Goal: Information Seeking & Learning: Learn about a topic

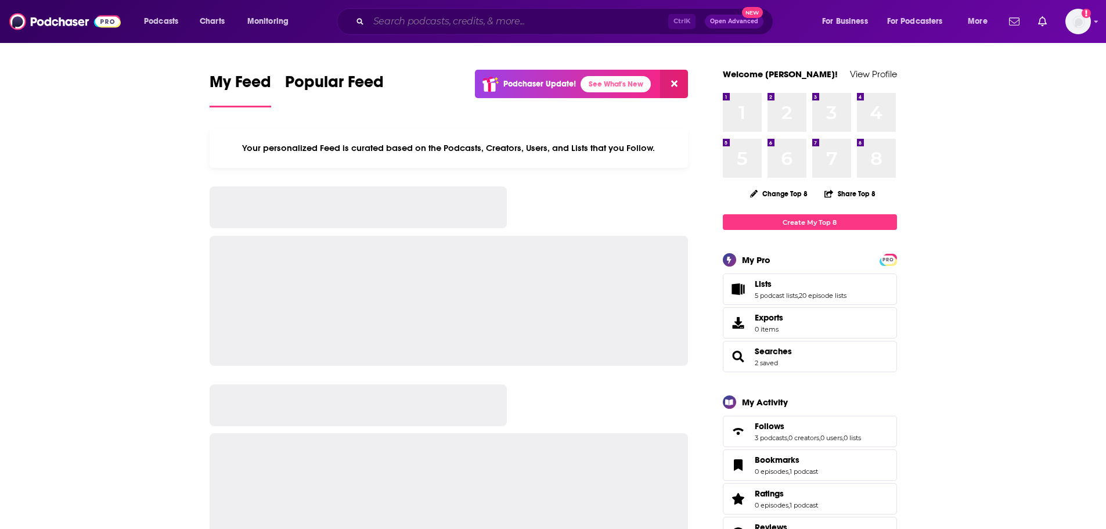
click at [552, 22] on input "Search podcasts, credits, & more..." at bounding box center [519, 21] width 300 height 19
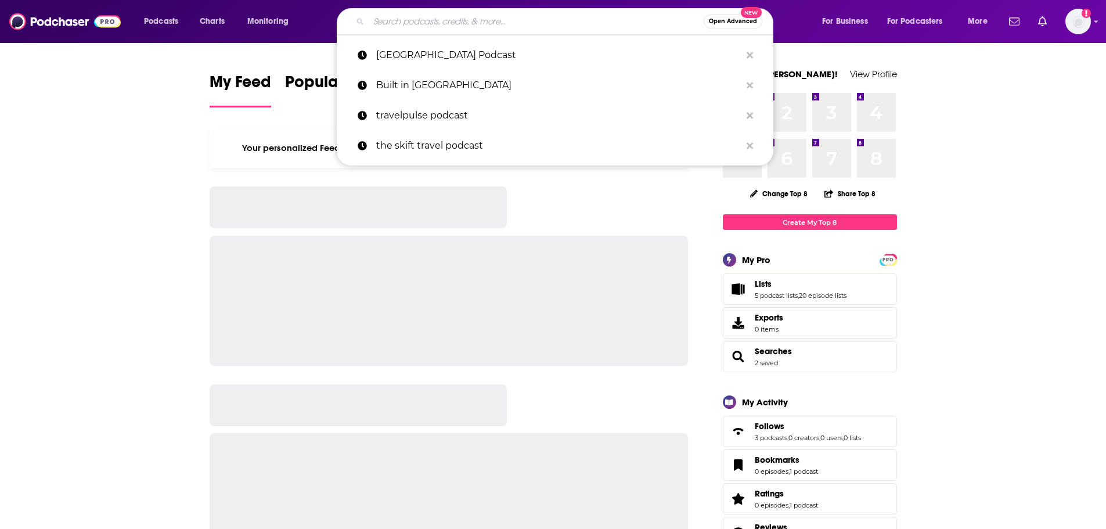
paste input "Visionaries podcast"
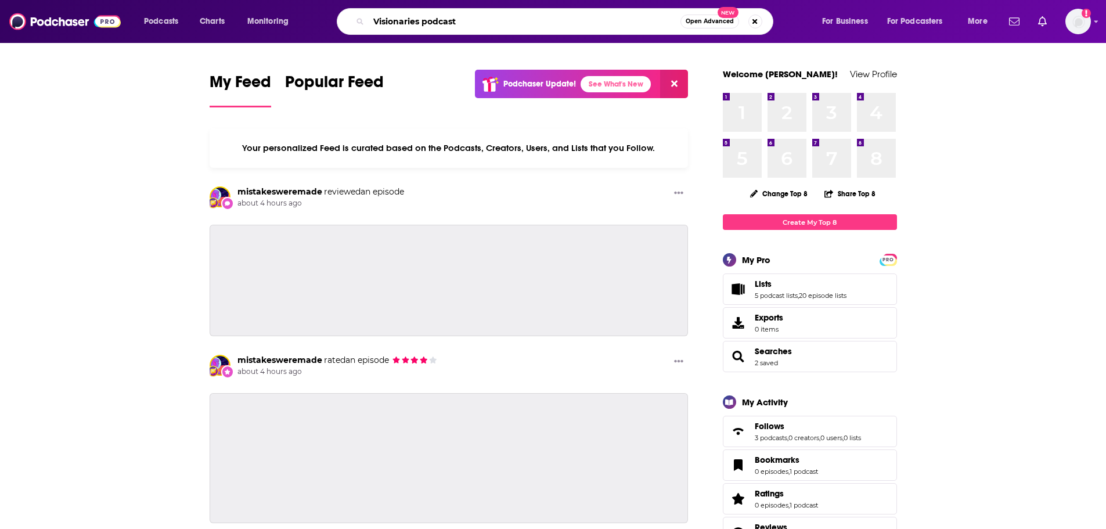
click at [447, 20] on input "Visionaries podcast" at bounding box center [525, 21] width 312 height 19
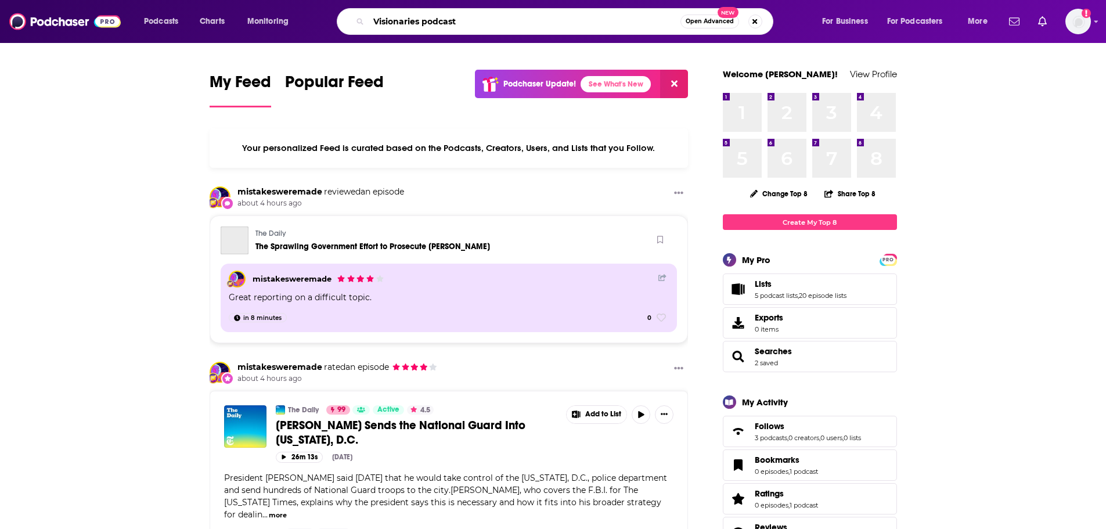
click at [447, 20] on input "Visionaries podcast" at bounding box center [525, 21] width 312 height 19
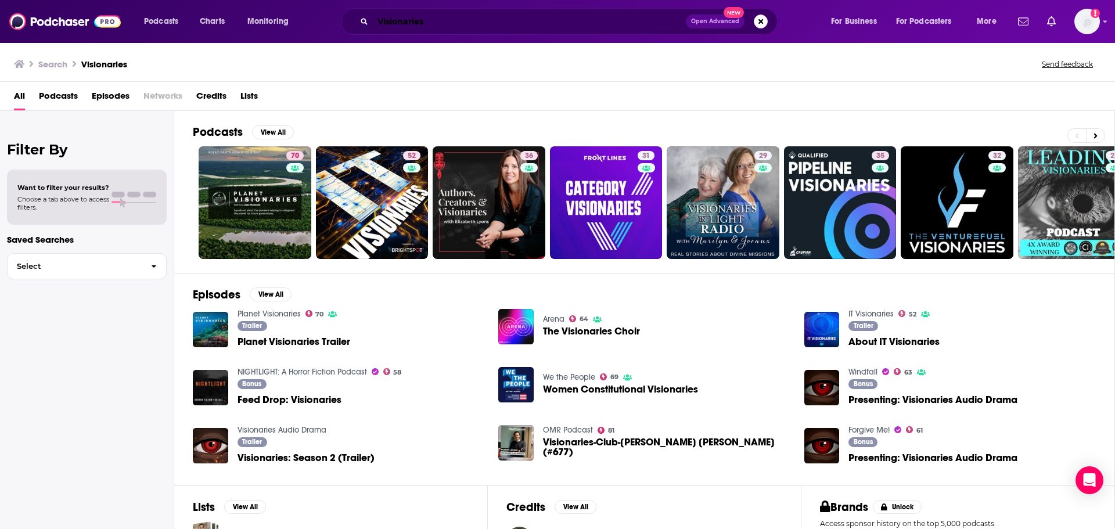
click at [423, 23] on input "Visionaries" at bounding box center [529, 21] width 313 height 19
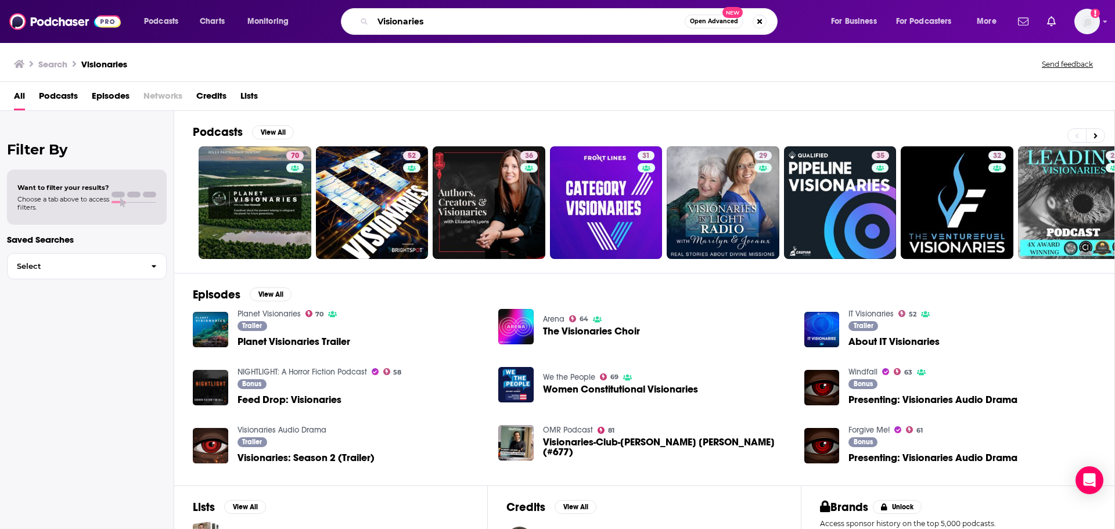
click at [423, 23] on input "Visionaries" at bounding box center [529, 21] width 312 height 19
type input "S"
type input "WALL STREET JOURNAL VISIONARIES"
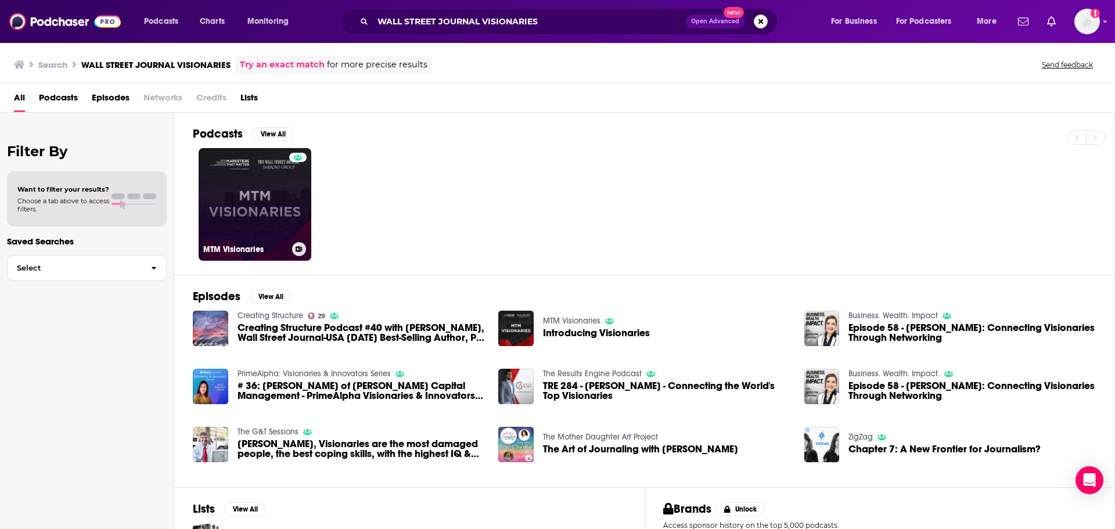
click at [257, 206] on link "MTM Visionaries" at bounding box center [255, 204] width 113 height 113
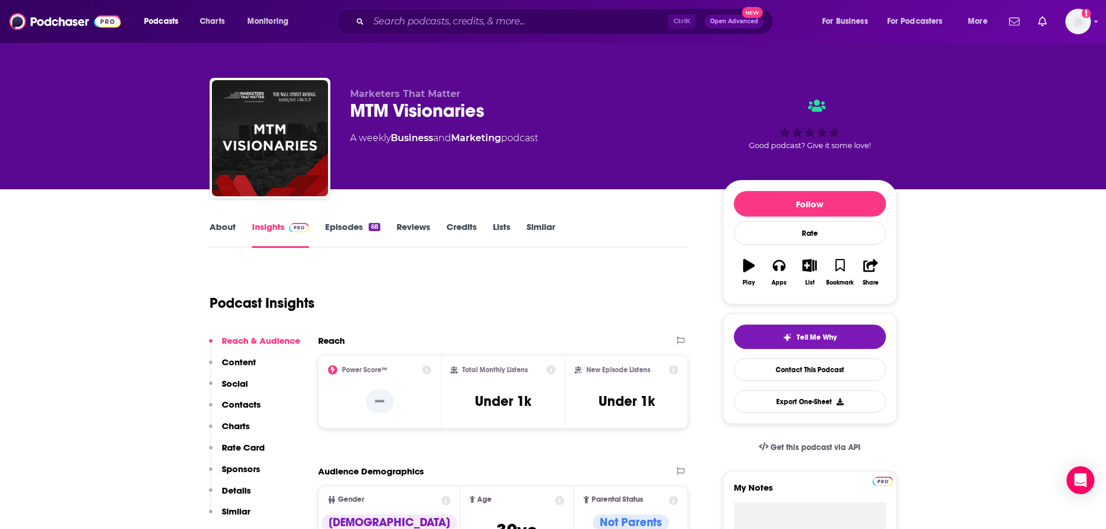
click at [409, 112] on div "MTM Visionaries" at bounding box center [527, 110] width 354 height 23
click at [391, 12] on div "Ctrl K Open Advanced New" at bounding box center [555, 21] width 437 height 27
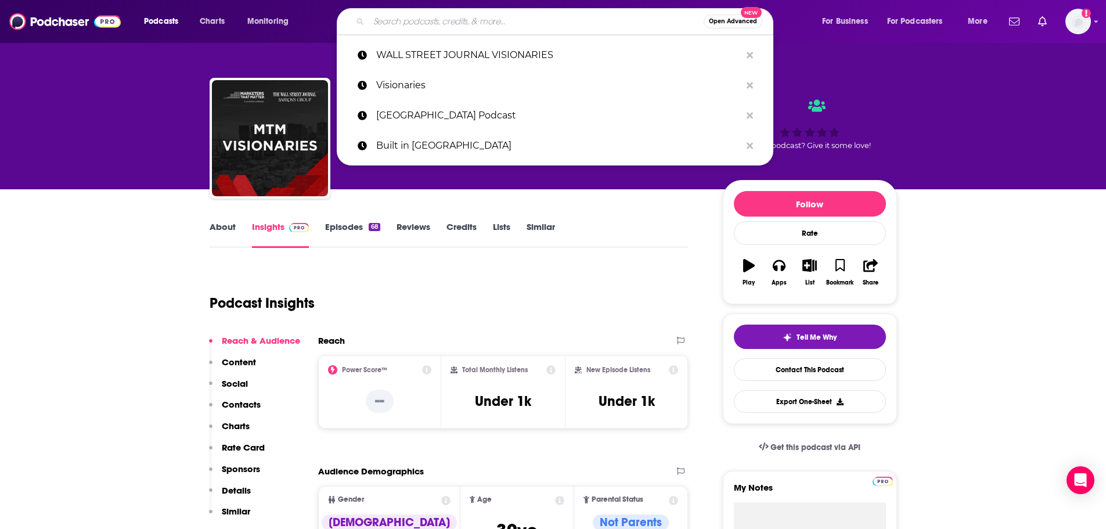
click at [391, 20] on input "Search podcasts, credits, & more..." at bounding box center [536, 21] width 335 height 19
paste input "[PERSON_NAME]"
type input "[PERSON_NAME]"
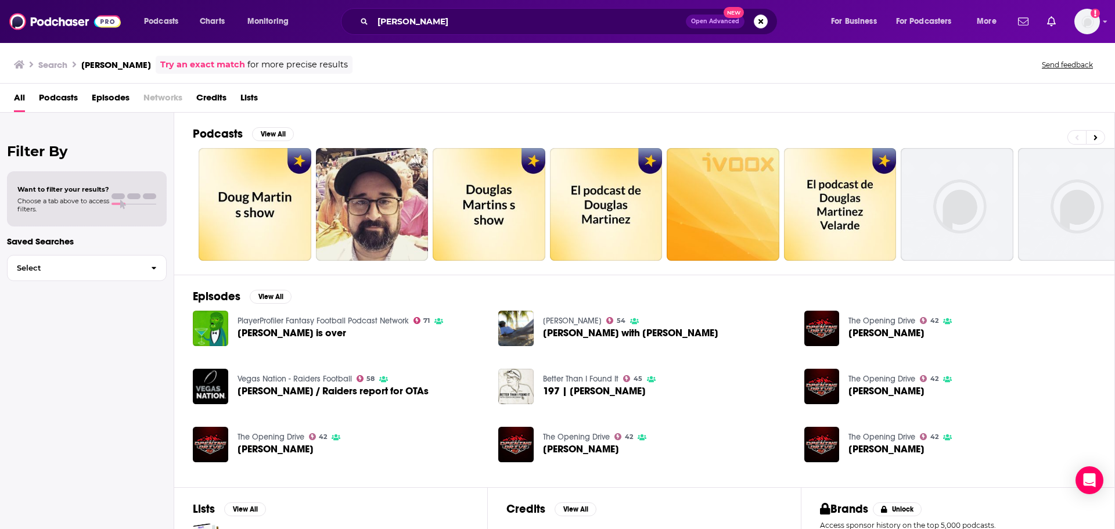
click at [63, 100] on span "Podcasts" at bounding box center [58, 100] width 39 height 24
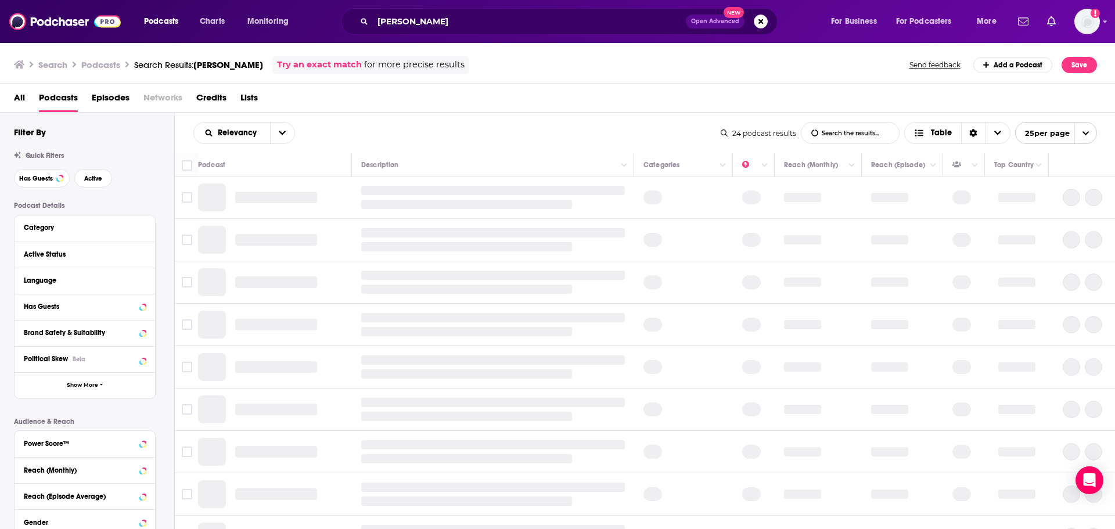
click at [24, 97] on span "All" at bounding box center [19, 100] width 11 height 24
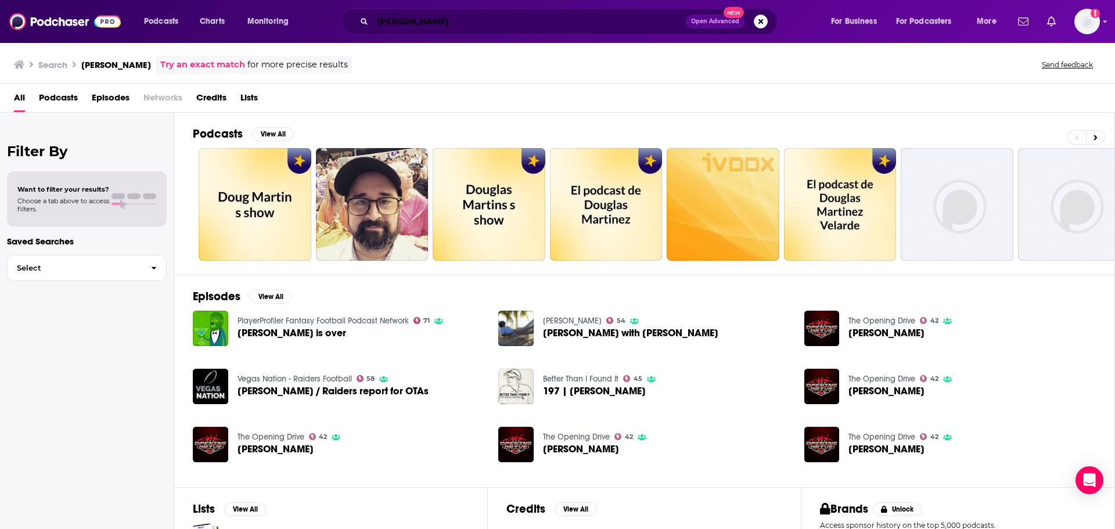
click at [427, 16] on input "[PERSON_NAME]" at bounding box center [529, 21] width 313 height 19
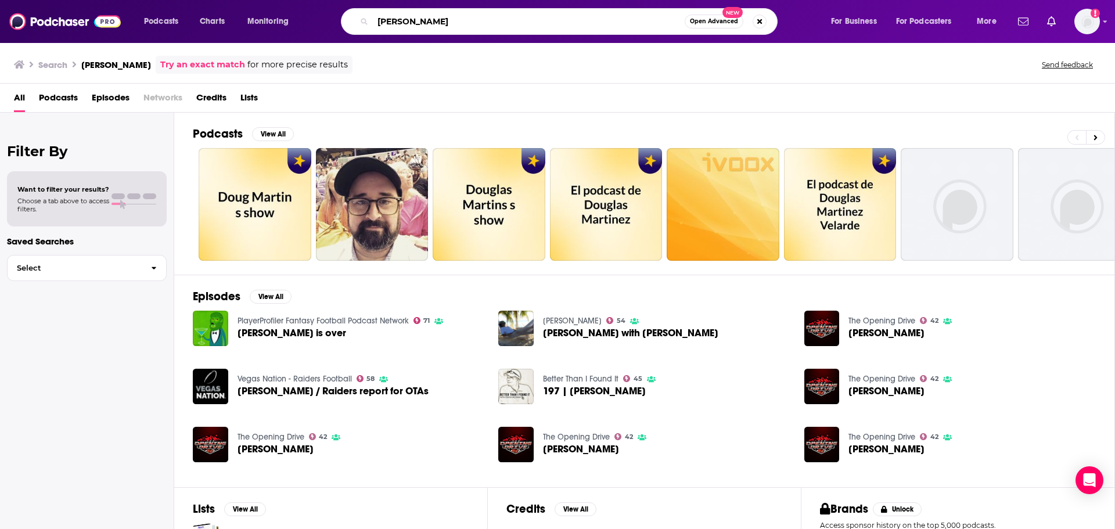
click at [427, 16] on input "[PERSON_NAME]" at bounding box center [529, 21] width 312 height 19
paste input "[PERSON_NAME]"
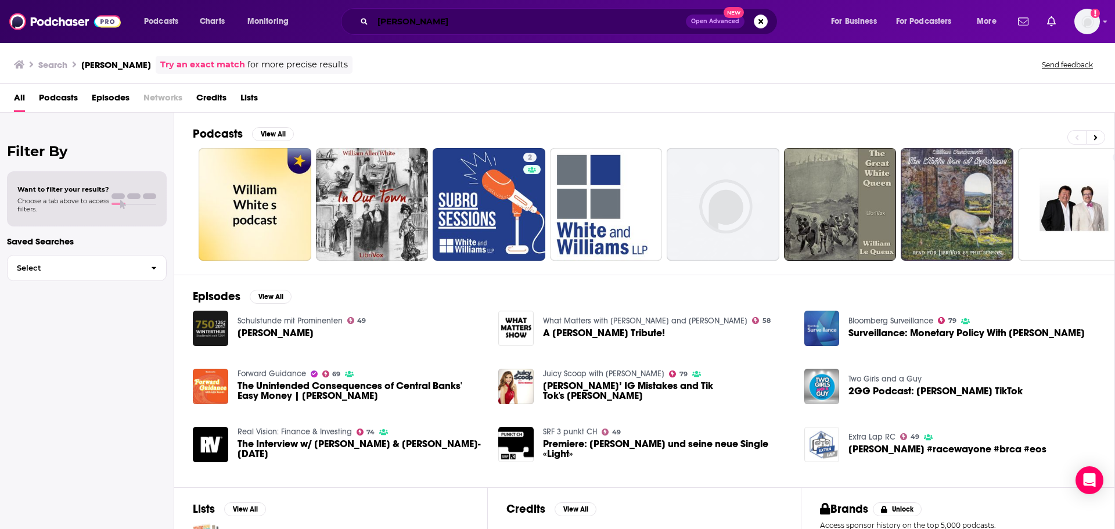
click at [395, 22] on input "[PERSON_NAME]" at bounding box center [529, 21] width 313 height 19
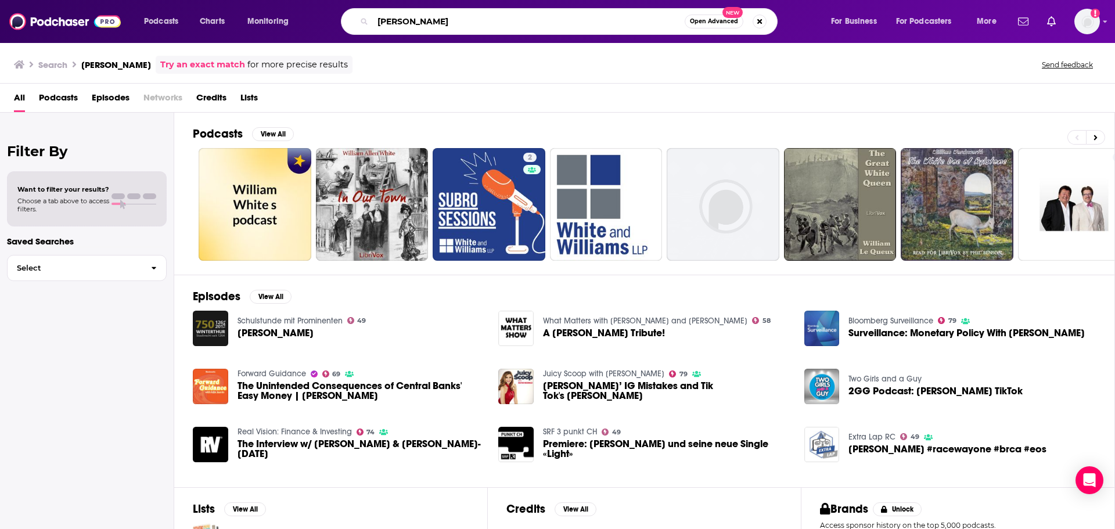
click at [395, 22] on input "[PERSON_NAME]" at bounding box center [529, 21] width 312 height 19
type input "mtm visionaries"
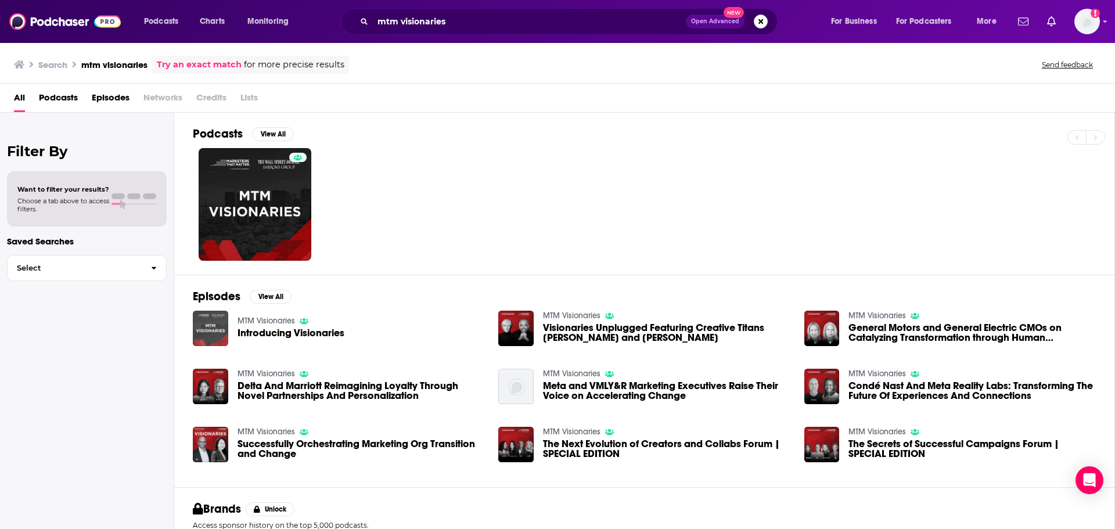
click at [219, 324] on img "Introducing Visionaries" at bounding box center [210, 328] width 35 height 35
click at [529, 322] on img "Visionaries Unplugged Featuring Creative Titans Joanna Coles and Jonathan Milde…" at bounding box center [515, 328] width 35 height 35
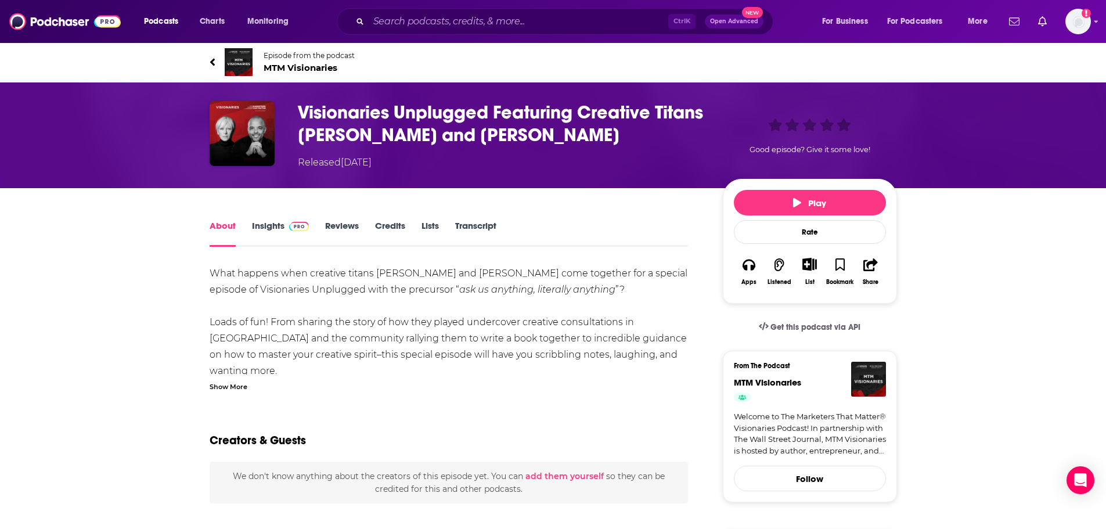
click at [290, 225] on img at bounding box center [299, 226] width 20 height 9
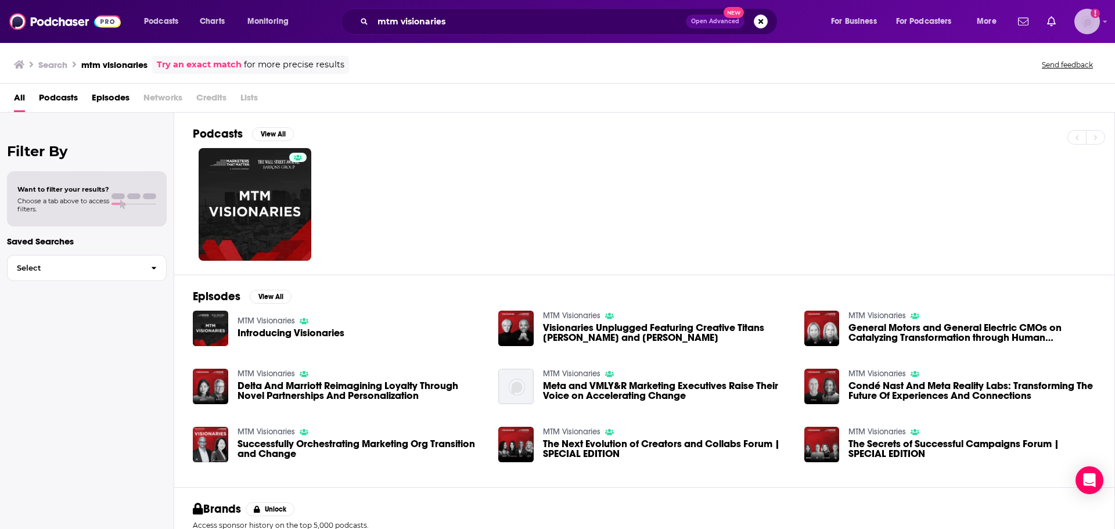
click at [1083, 21] on img "Logged in as KaitlynEsposito" at bounding box center [1087, 22] width 26 height 26
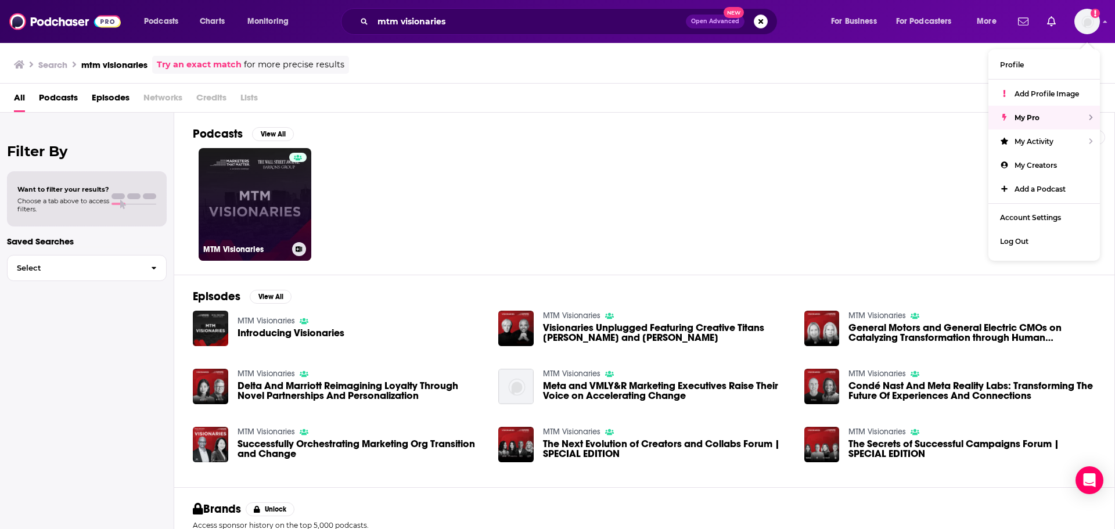
click at [259, 210] on link "MTM Visionaries" at bounding box center [255, 204] width 113 height 113
